Goal: Transaction & Acquisition: Obtain resource

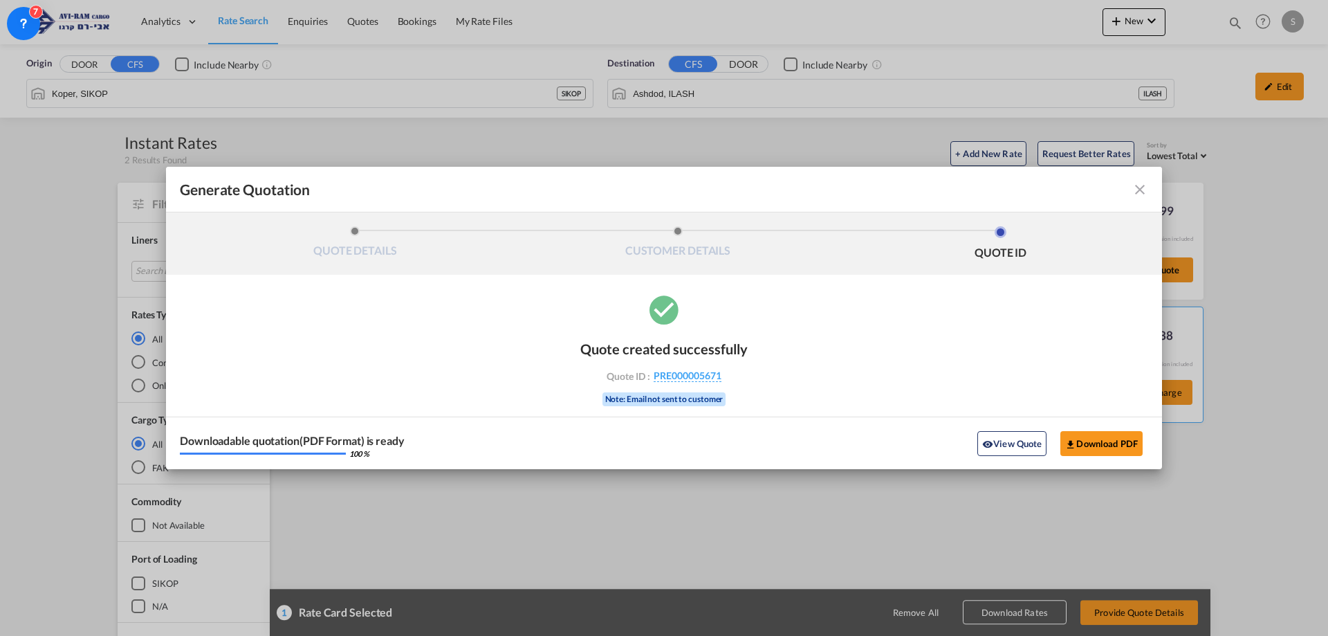
click at [1145, 195] on md-icon "icon-close fg-AAA8AD cursor m-0" at bounding box center [1140, 189] width 17 height 17
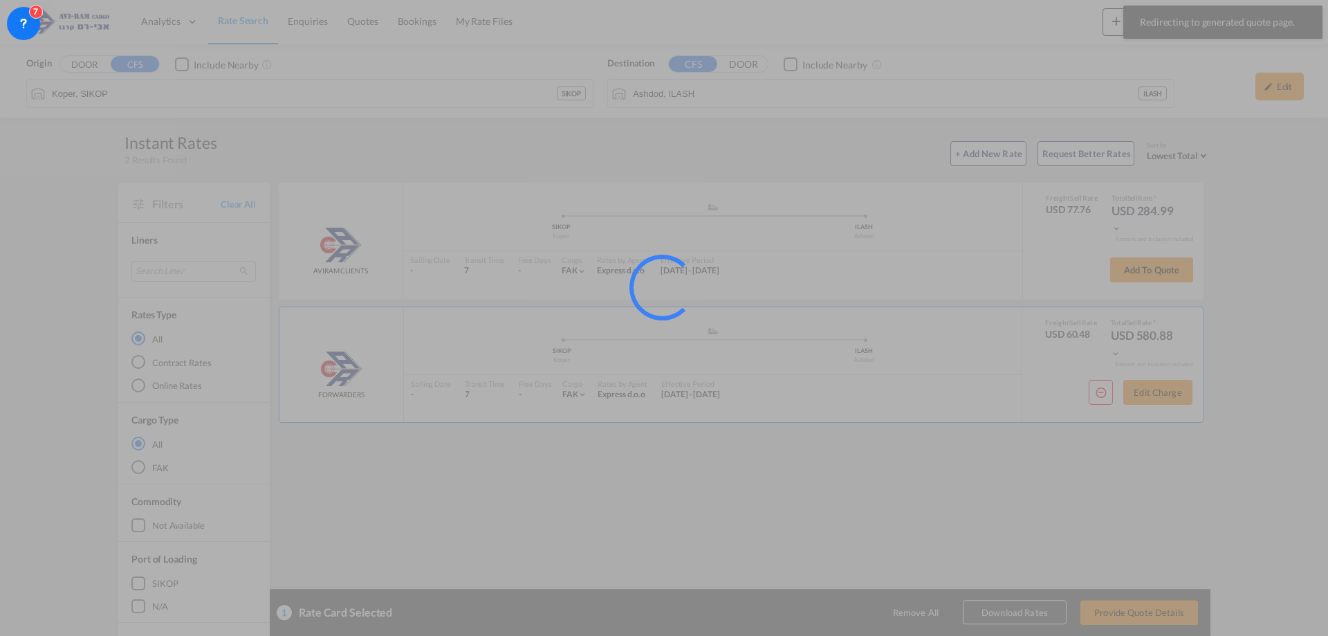
click at [242, 24] on div at bounding box center [664, 318] width 1328 height 636
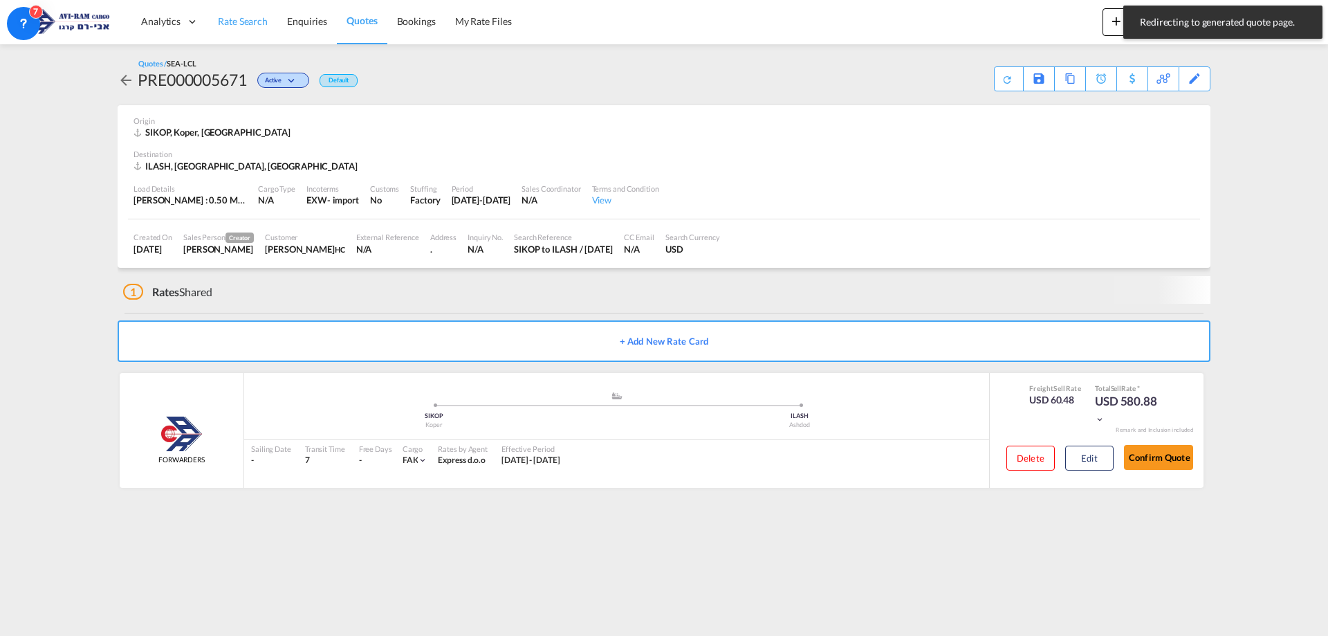
click at [242, 23] on span "Rate Search" at bounding box center [243, 21] width 50 height 12
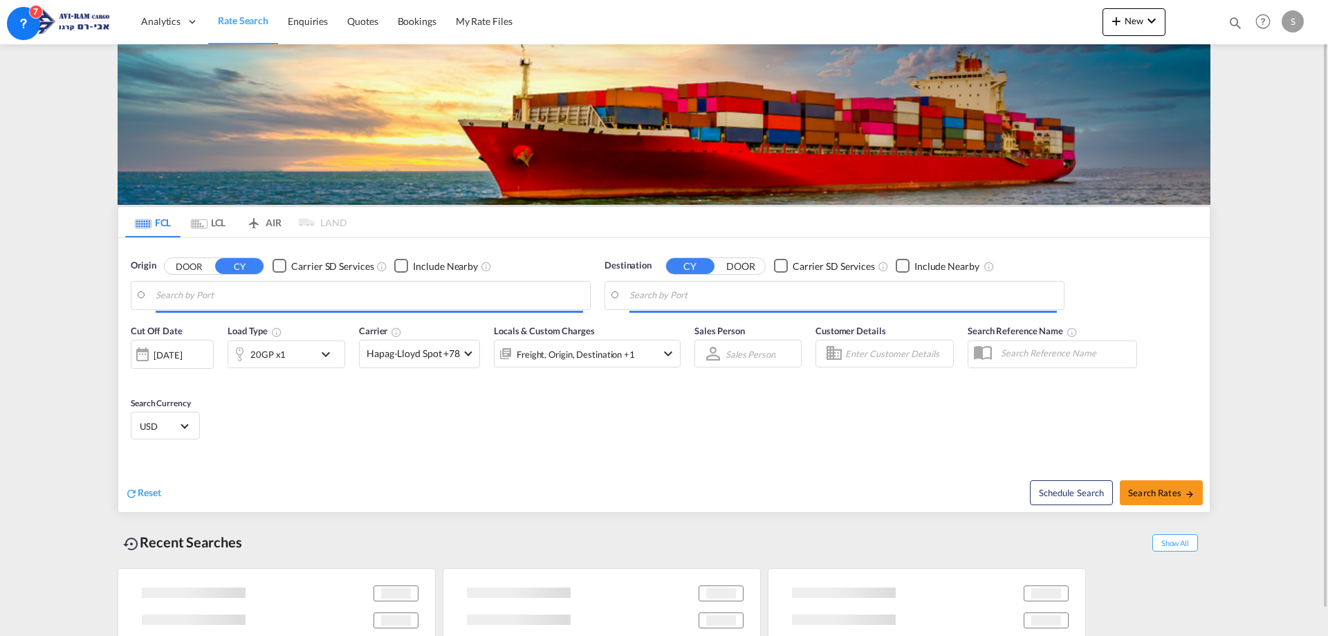
type input "Mundra, INMUN"
type input "Ashdod, ILASH"
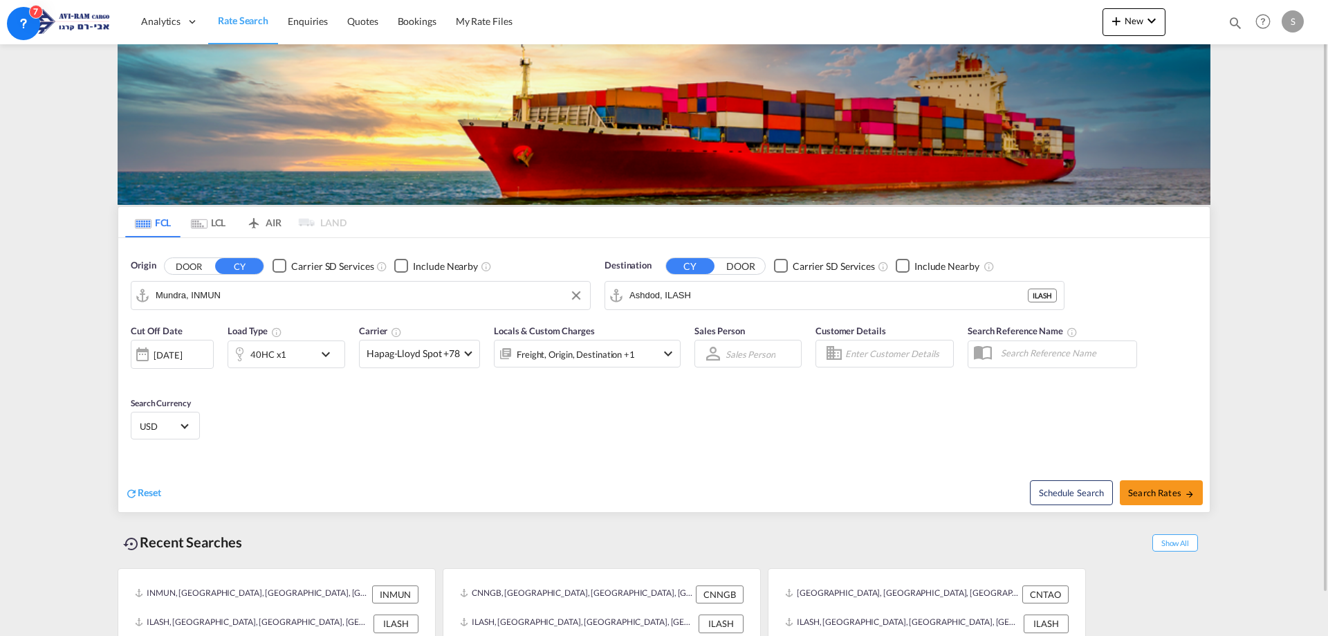
click at [224, 290] on input "Mundra, INMUN" at bounding box center [369, 295] width 427 height 21
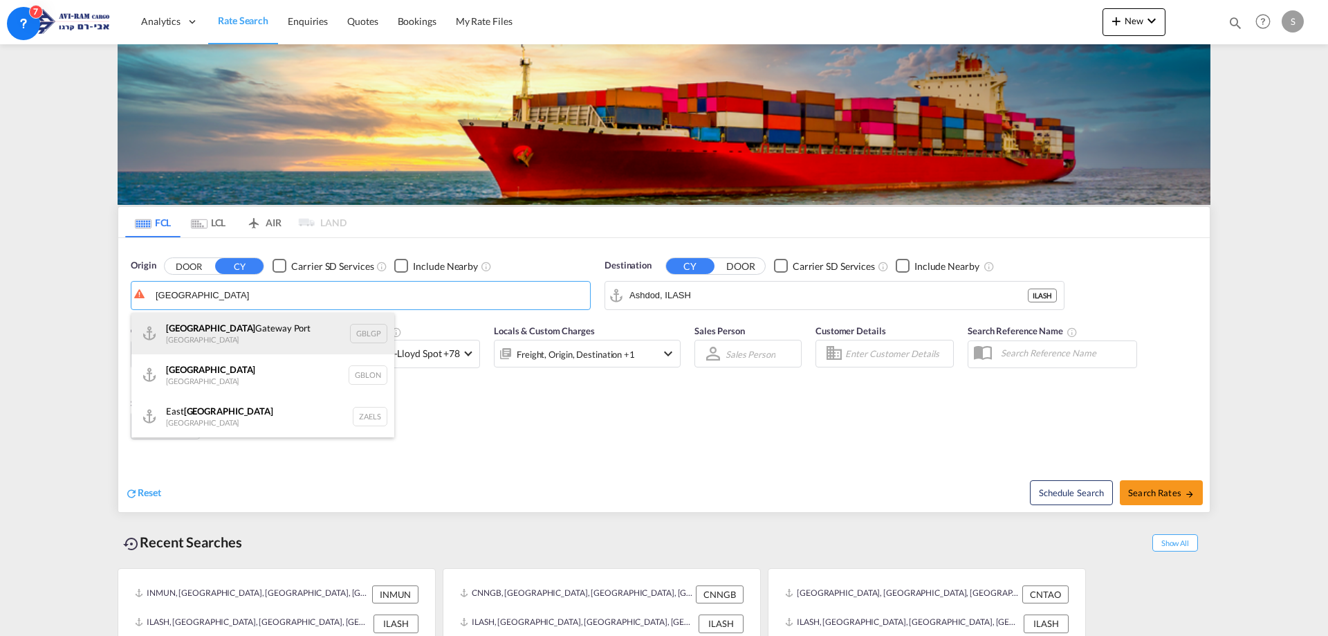
click at [239, 326] on div "[GEOGRAPHIC_DATA] [GEOGRAPHIC_DATA] [GEOGRAPHIC_DATA]" at bounding box center [262, 333] width 263 height 41
type input "[GEOGRAPHIC_DATA], [GEOGRAPHIC_DATA]"
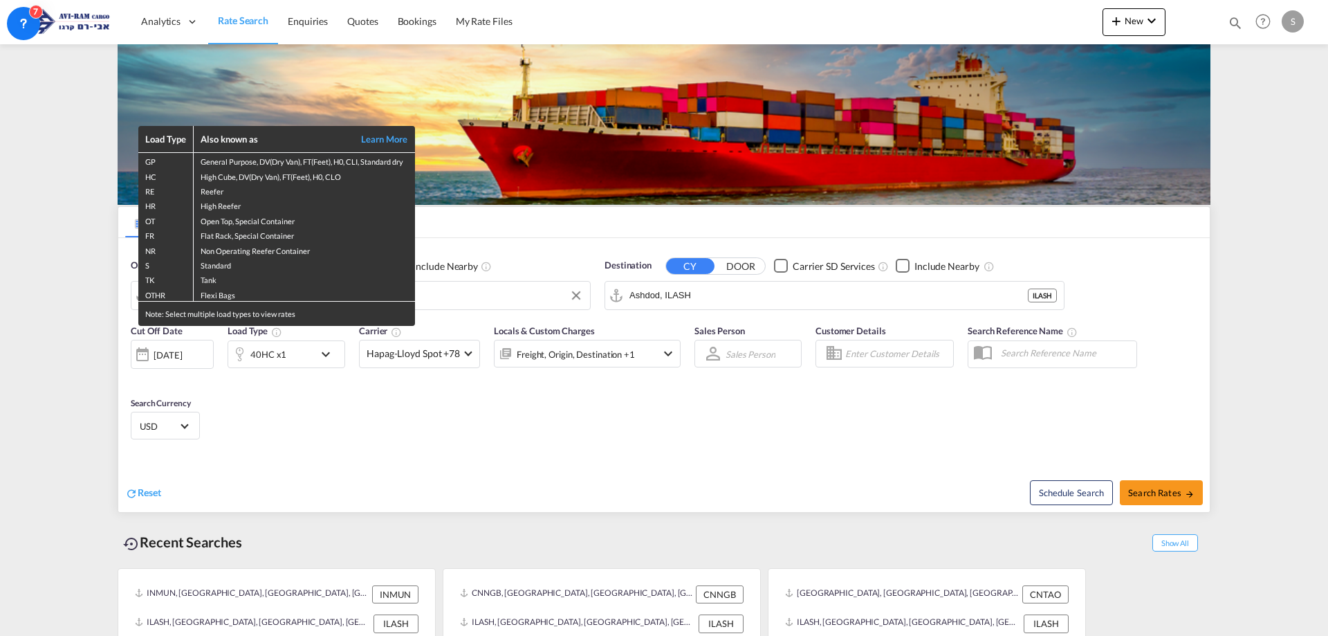
click at [454, 423] on div "Load Type Also known as Learn More GP General Purpose, DV(Dry Van), FT(Feet), H…" at bounding box center [664, 318] width 1328 height 636
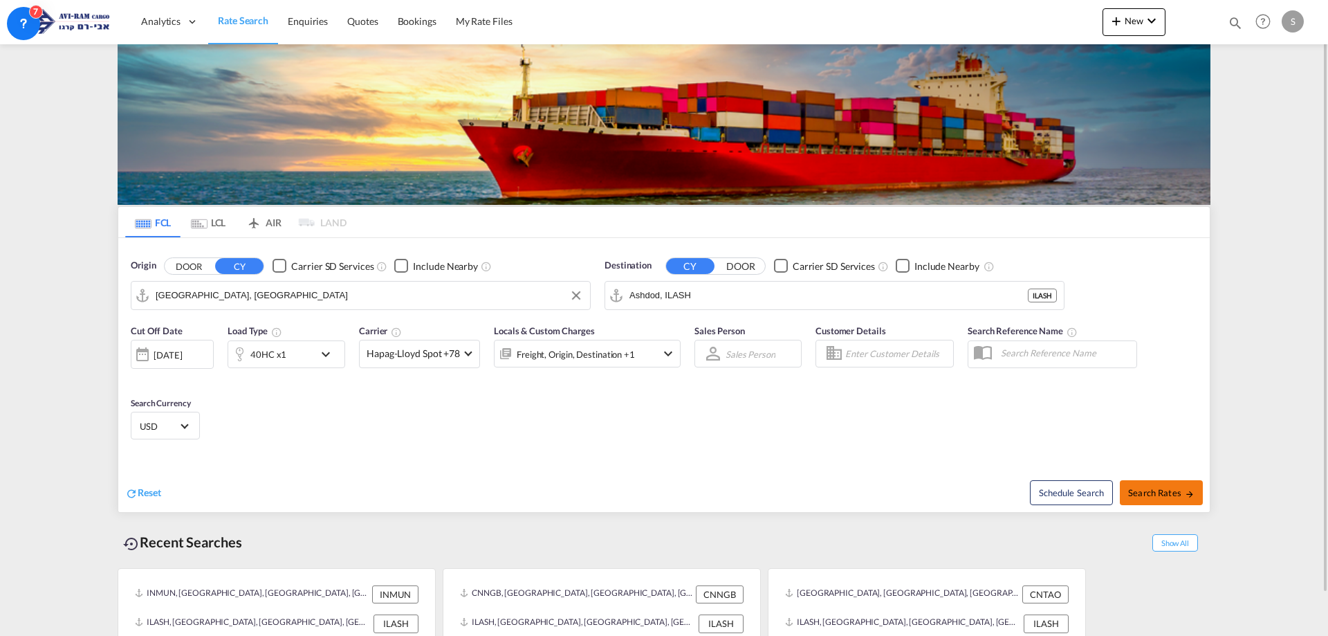
click at [1181, 499] on button "Search Rates" at bounding box center [1161, 492] width 83 height 25
type input "GBLGP to ILASH / [DATE]"
